Goal: Use online tool/utility: Utilize a website feature to perform a specific function

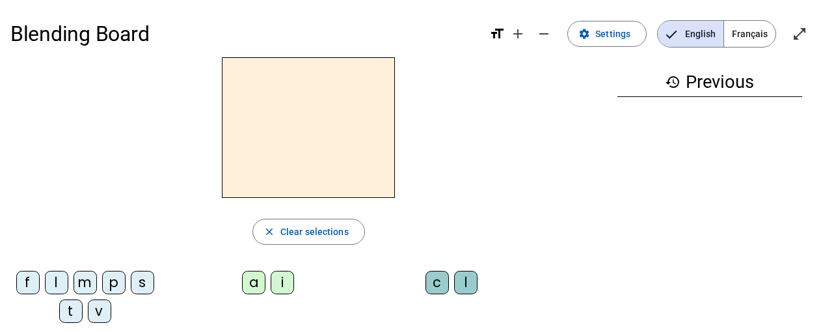
click at [32, 286] on div "f" at bounding box center [27, 282] width 23 height 23
click at [280, 282] on div "i" at bounding box center [282, 282] width 23 height 23
click at [472, 283] on div "l" at bounding box center [465, 282] width 23 height 23
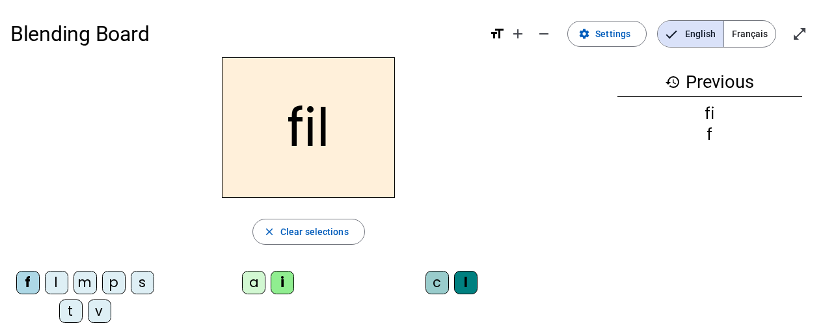
click at [85, 289] on div "m" at bounding box center [84, 282] width 23 height 23
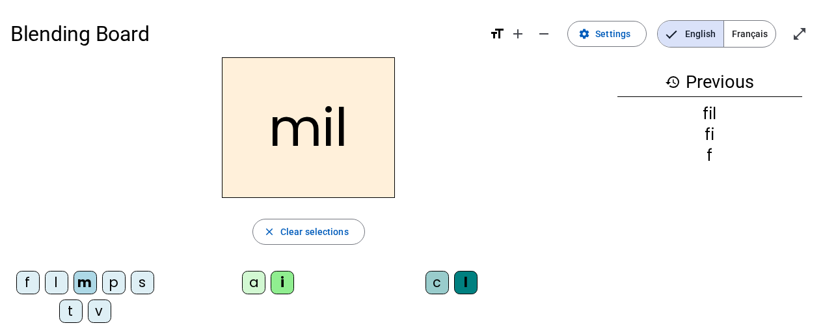
click at [260, 286] on div "a" at bounding box center [253, 282] width 23 height 23
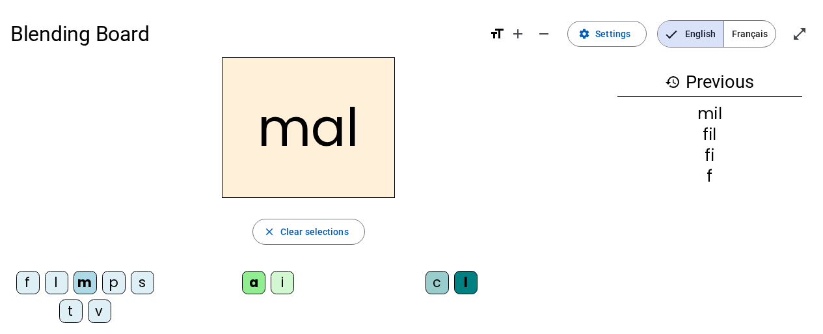
click at [102, 316] on div "v" at bounding box center [99, 310] width 23 height 23
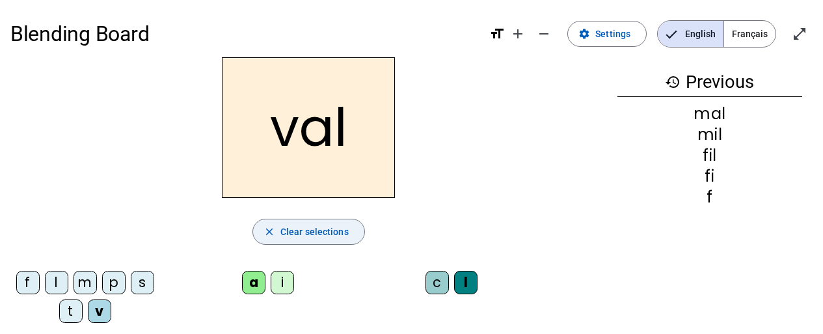
click at [317, 232] on span "Clear selections" at bounding box center [314, 232] width 68 height 16
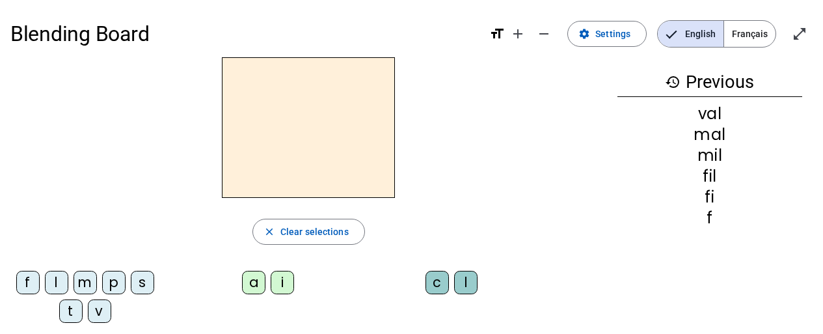
click at [96, 306] on div "v" at bounding box center [99, 310] width 23 height 23
click at [248, 283] on div "a" at bounding box center [253, 282] width 23 height 23
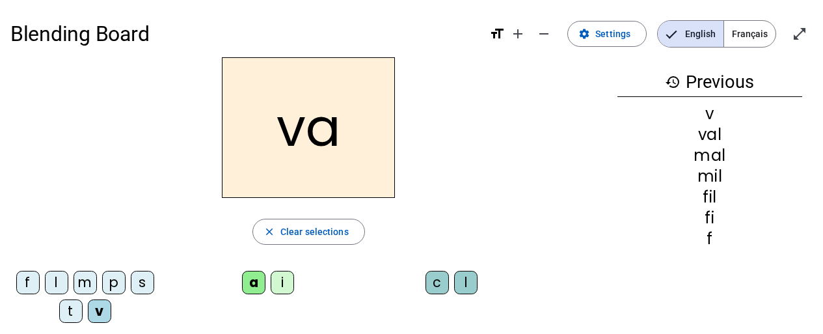
click at [87, 286] on div "m" at bounding box center [84, 282] width 23 height 23
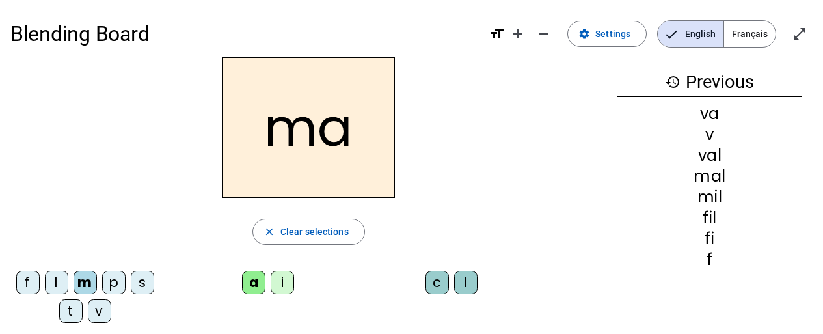
click at [65, 315] on div "t" at bounding box center [70, 310] width 23 height 23
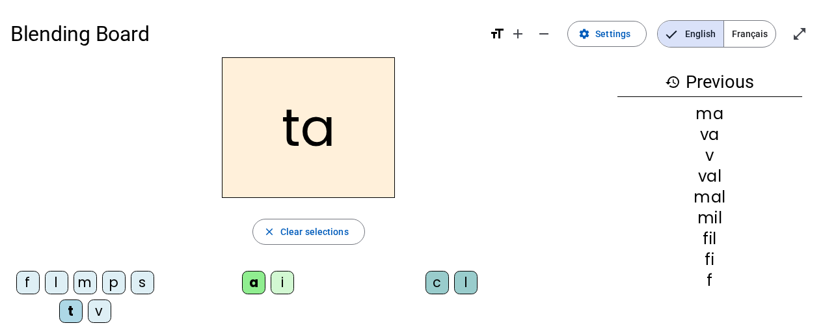
click at [141, 289] on div "s" at bounding box center [142, 282] width 23 height 23
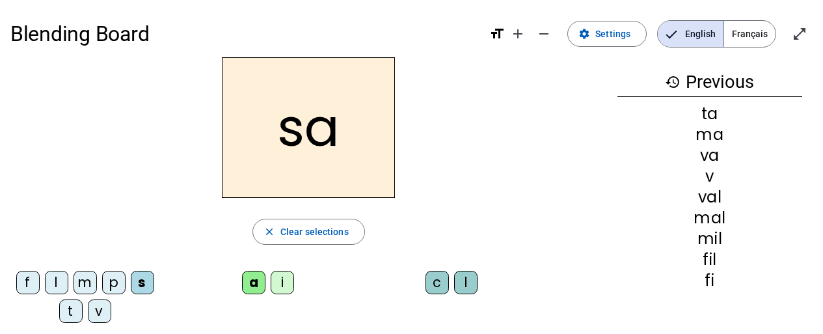
click at [443, 278] on div "c" at bounding box center [436, 282] width 23 height 23
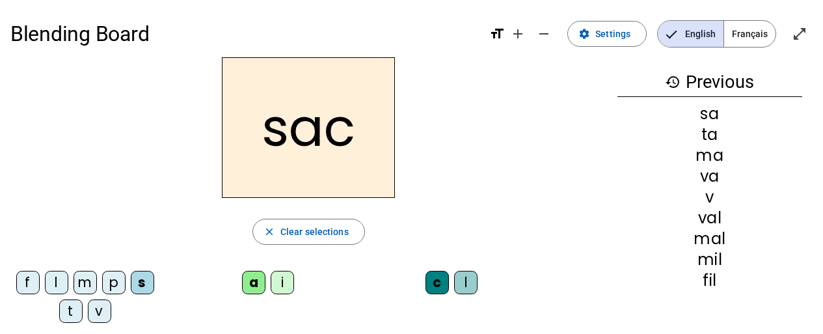
click at [56, 289] on div "l" at bounding box center [56, 282] width 23 height 23
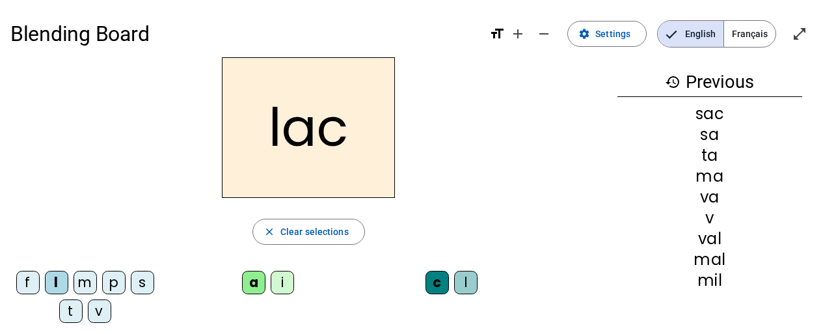
click at [74, 312] on div "t" at bounding box center [70, 310] width 23 height 23
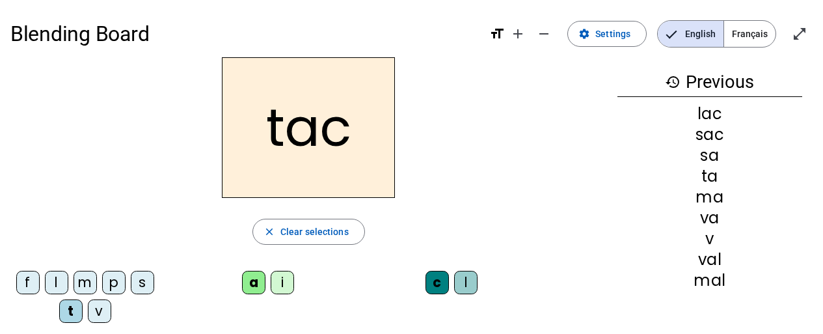
click at [284, 279] on div "i" at bounding box center [282, 282] width 23 height 23
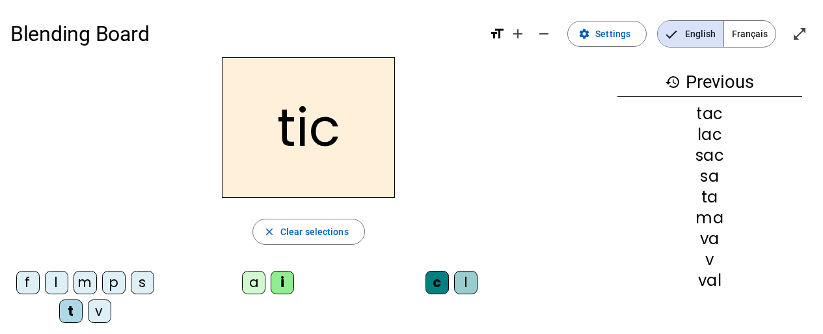
click at [118, 287] on div "p" at bounding box center [113, 282] width 23 height 23
